Goal: Information Seeking & Learning: Learn about a topic

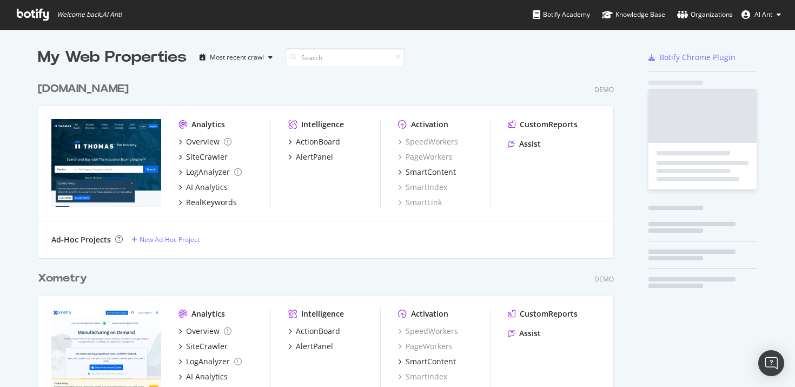
scroll to position [379, 779]
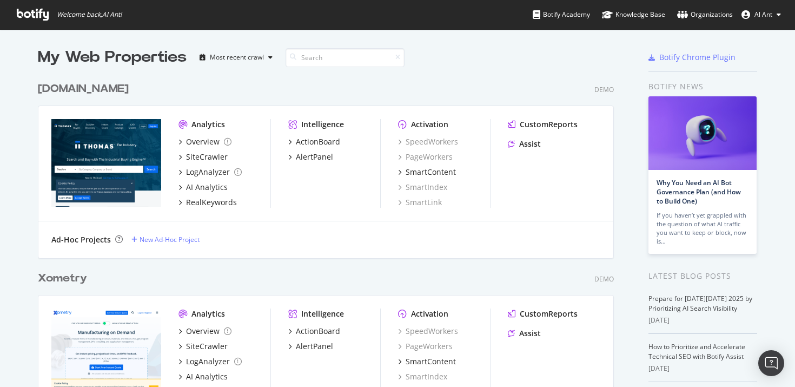
click at [711, 222] on div "If you haven’t yet grappled with the question of what AI traffic you want to ke…" at bounding box center [703, 228] width 92 height 35
click at [691, 181] on link "Why You Need an AI Bot Governance Plan (and How to Build One)" at bounding box center [699, 192] width 84 height 28
